Goal: Find specific page/section: Find specific page/section

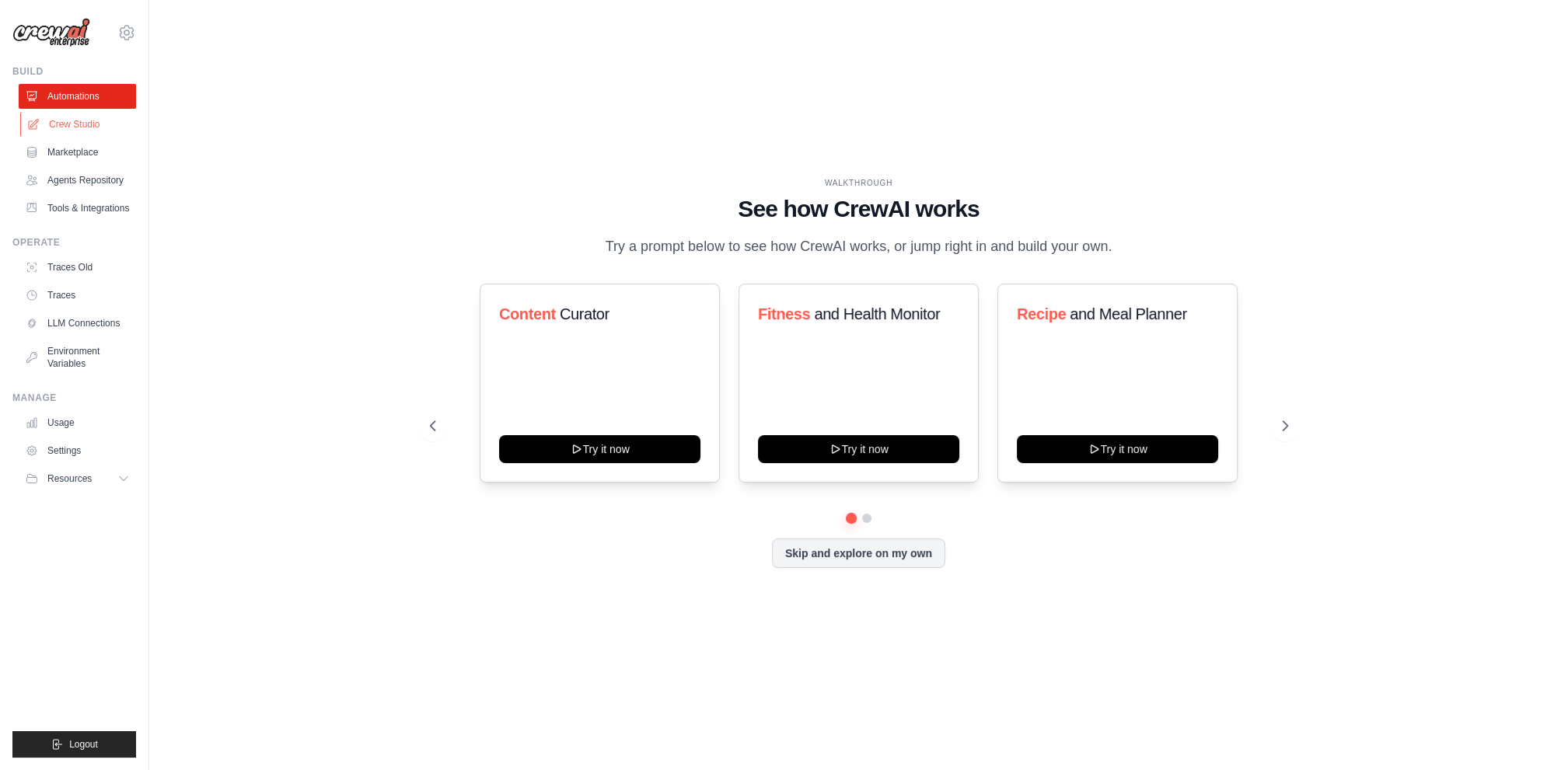
click at [51, 125] on link "Crew Studio" at bounding box center [79, 124] width 117 height 25
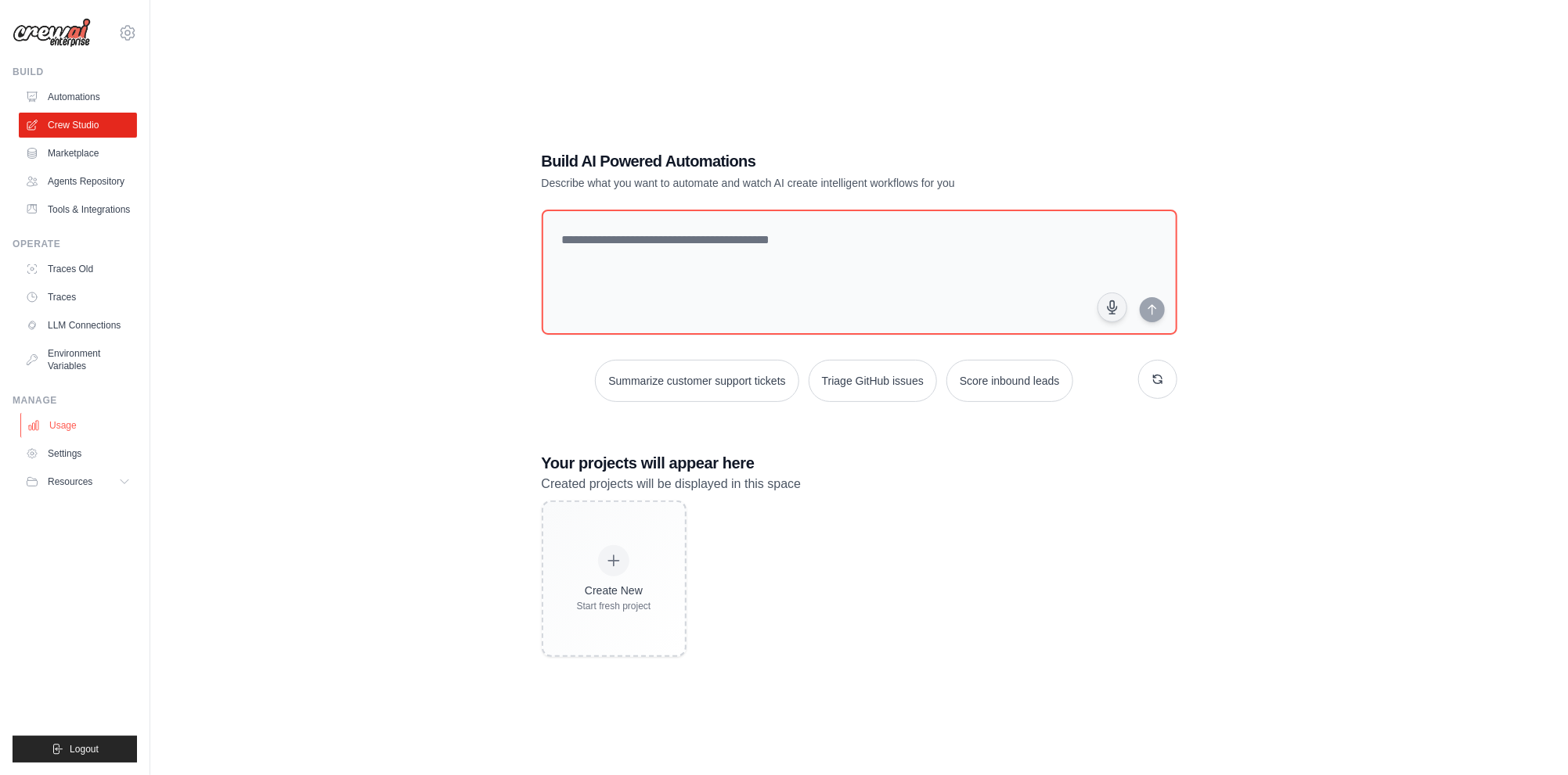
click at [68, 430] on link "Usage" at bounding box center [79, 426] width 118 height 25
